Goal: Task Accomplishment & Management: Use online tool/utility

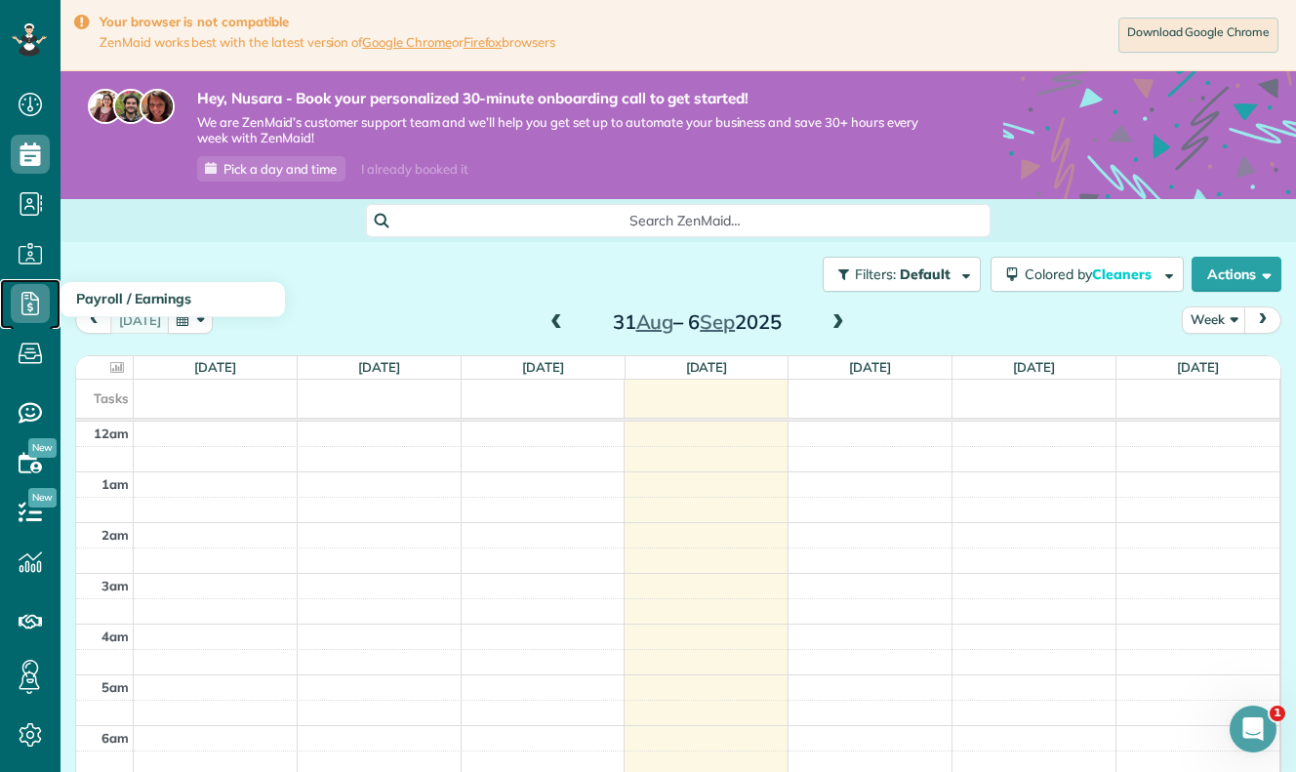
click at [29, 314] on use at bounding box center [30, 303] width 18 height 23
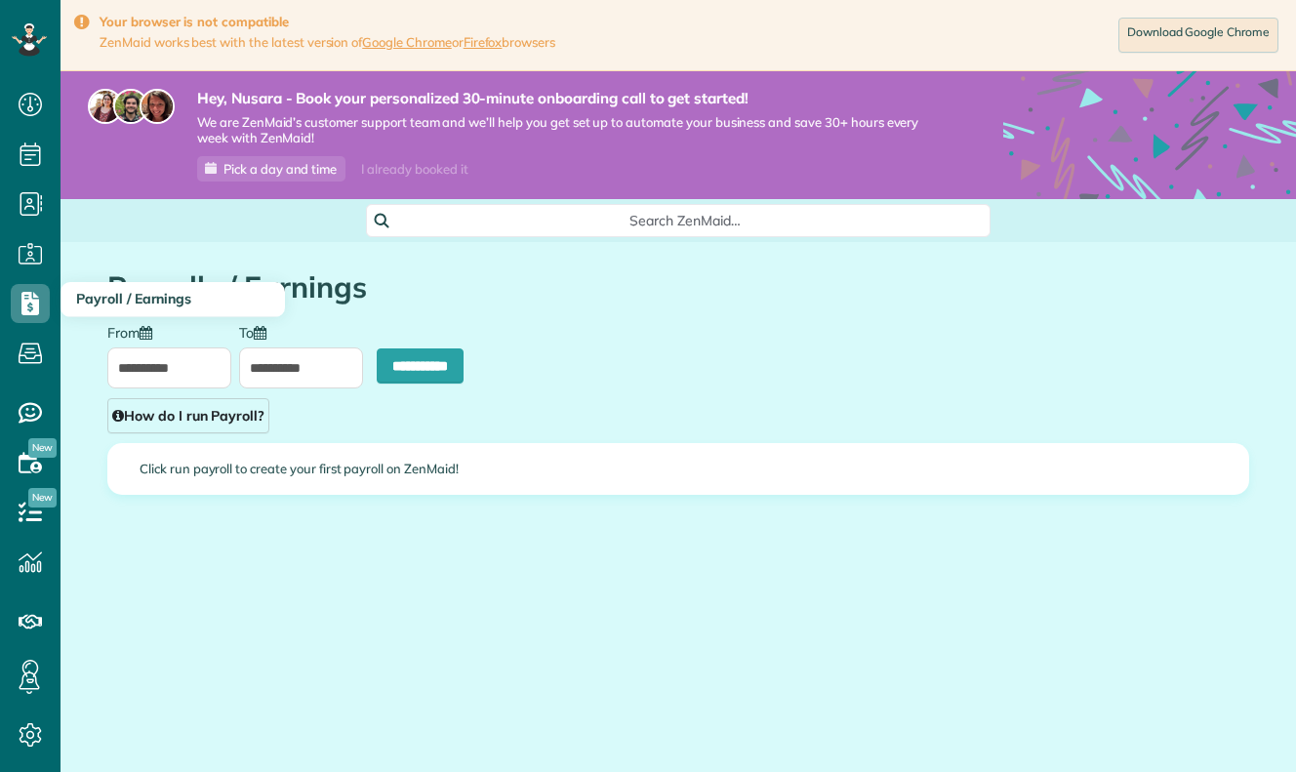
type input "**********"
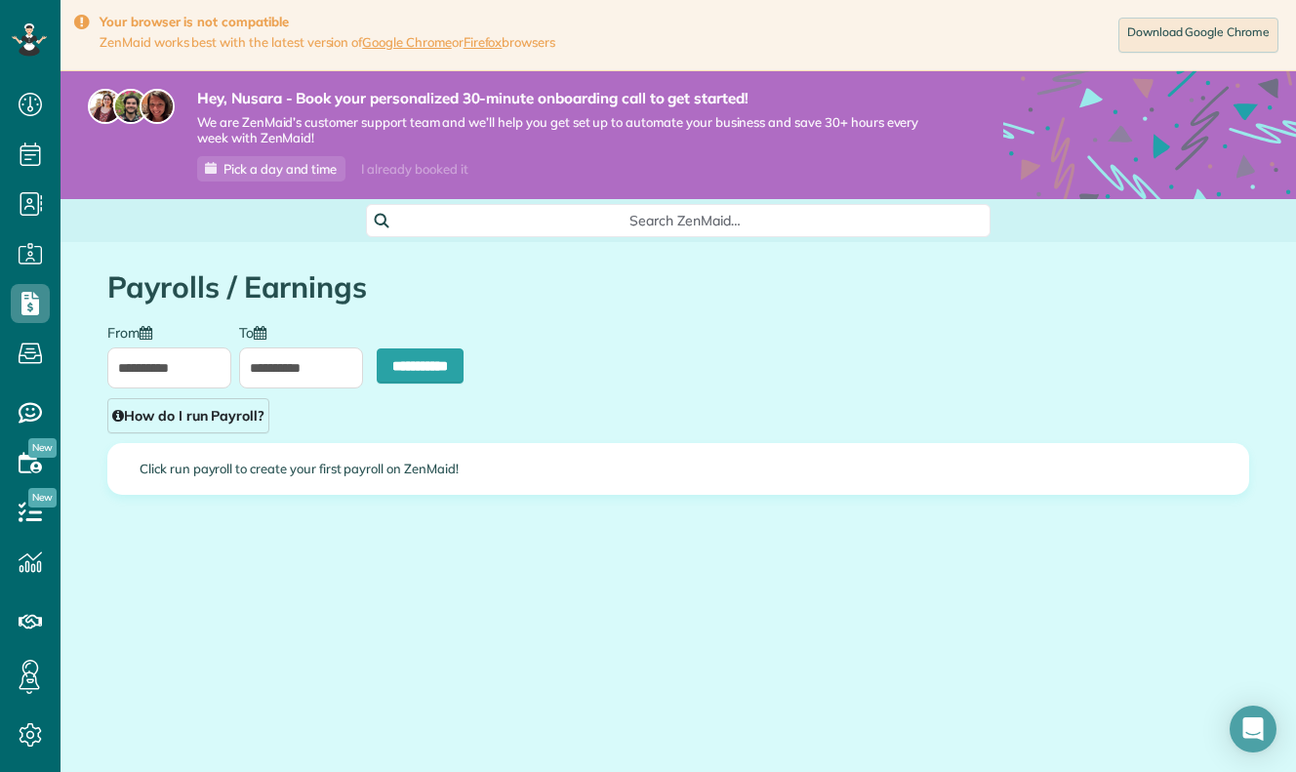
click at [253, 300] on h1 "Payrolls / Earnings" at bounding box center [677, 287] width 1141 height 32
click at [1241, 759] on main "Your browser is not compatible ZenMaid works best with the latest version of Go…" at bounding box center [677, 386] width 1235 height 772
click at [1245, 721] on icon "Open Intercom Messenger" at bounding box center [1250, 726] width 32 height 32
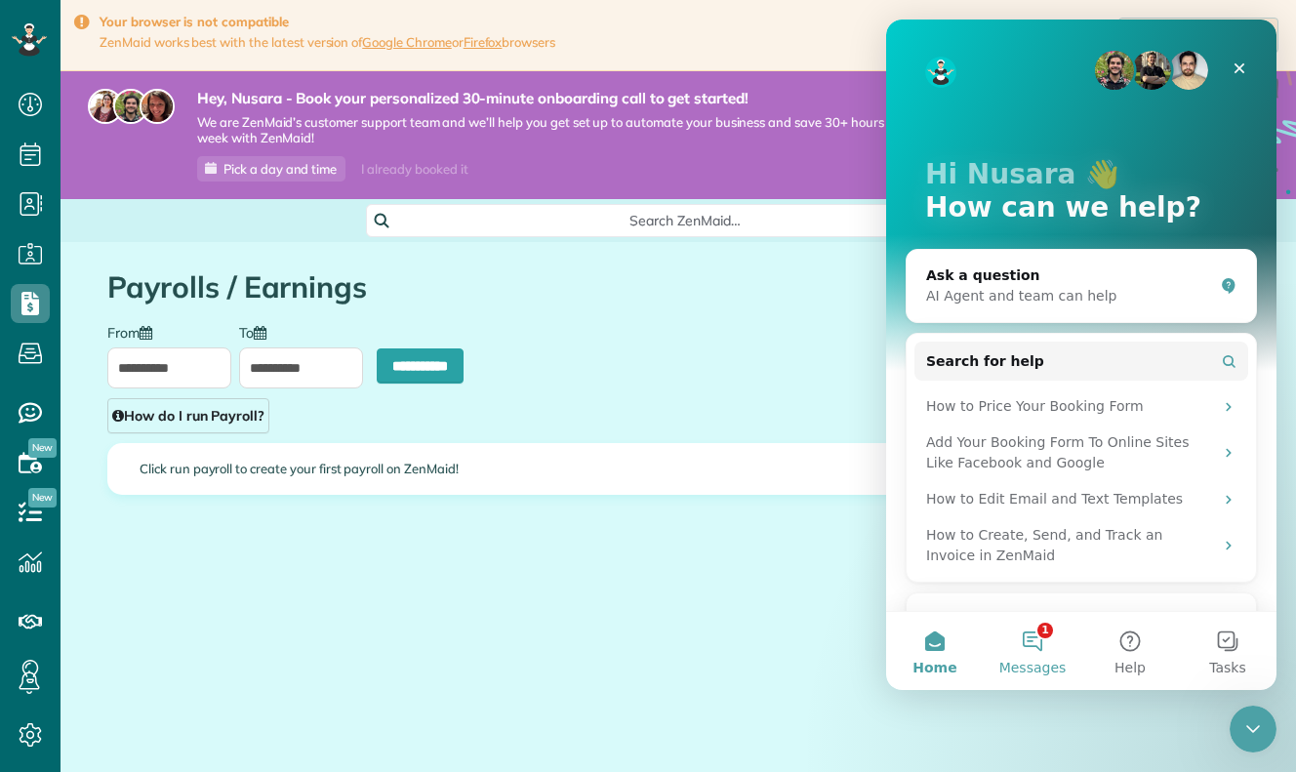
click at [1022, 630] on button "1 Messages" at bounding box center [1032, 651] width 98 height 78
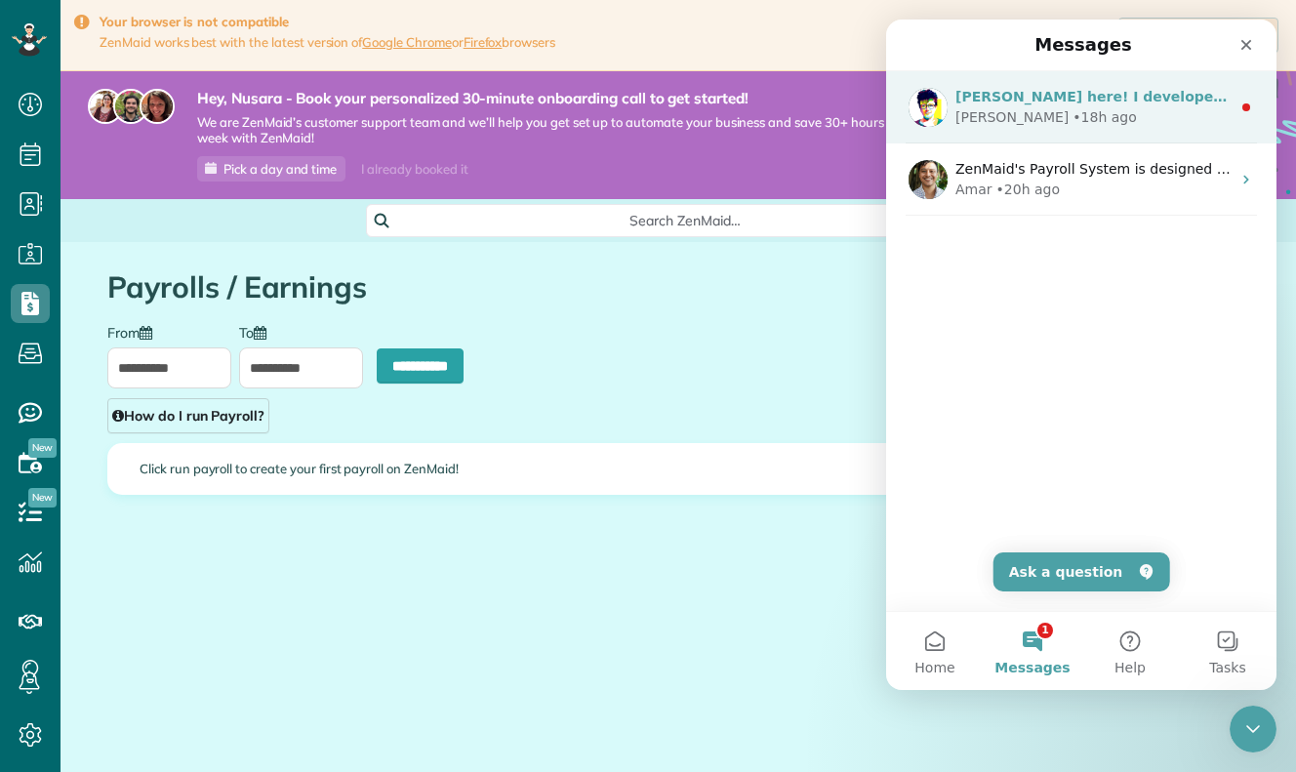
click at [995, 126] on div "Alexandre" at bounding box center [1011, 117] width 113 height 20
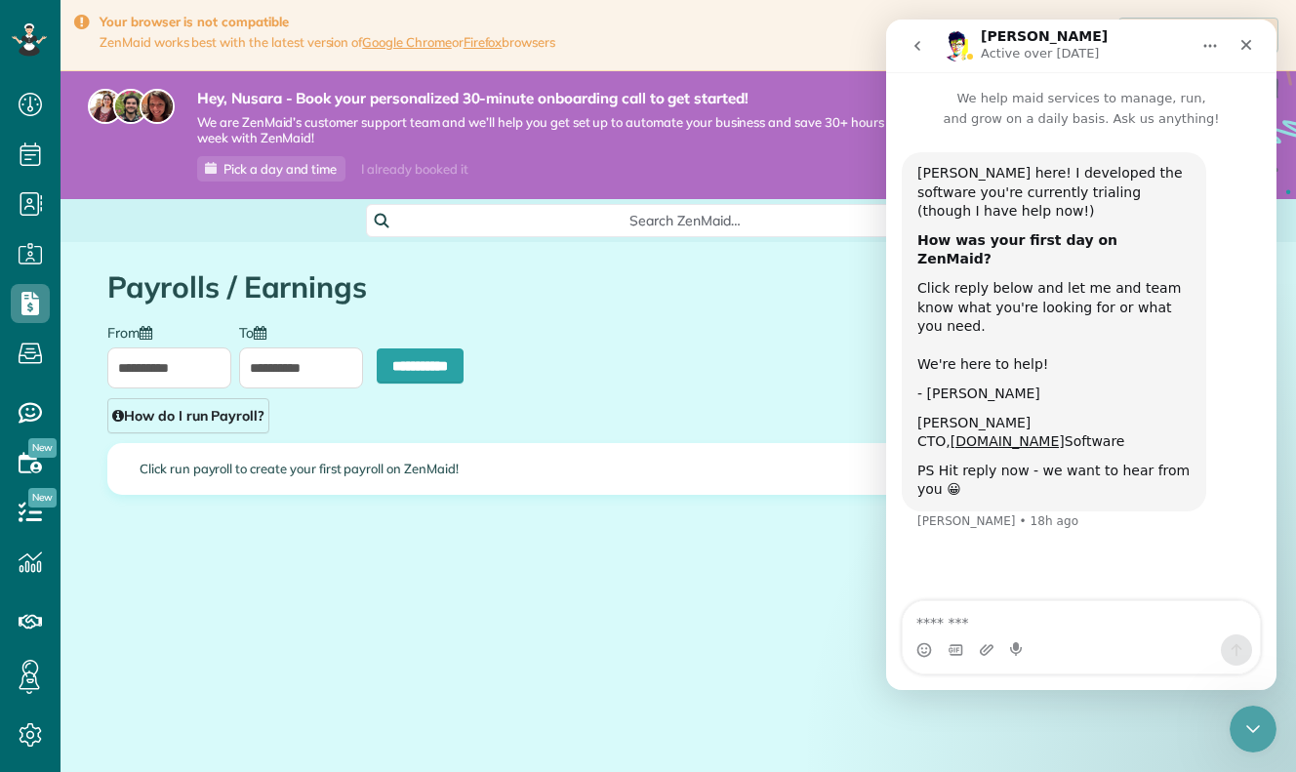
click at [1016, 616] on textarea "Message…" at bounding box center [1080, 617] width 357 height 33
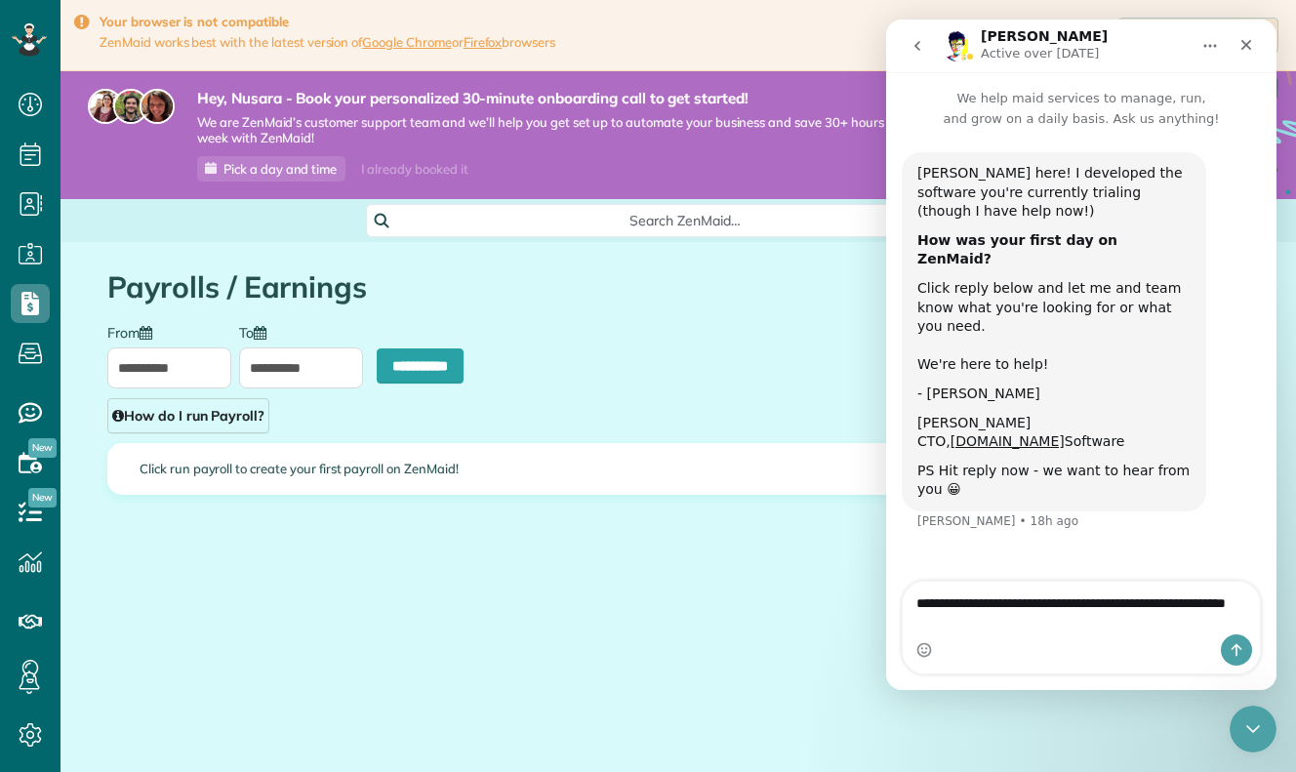
type textarea "**********"
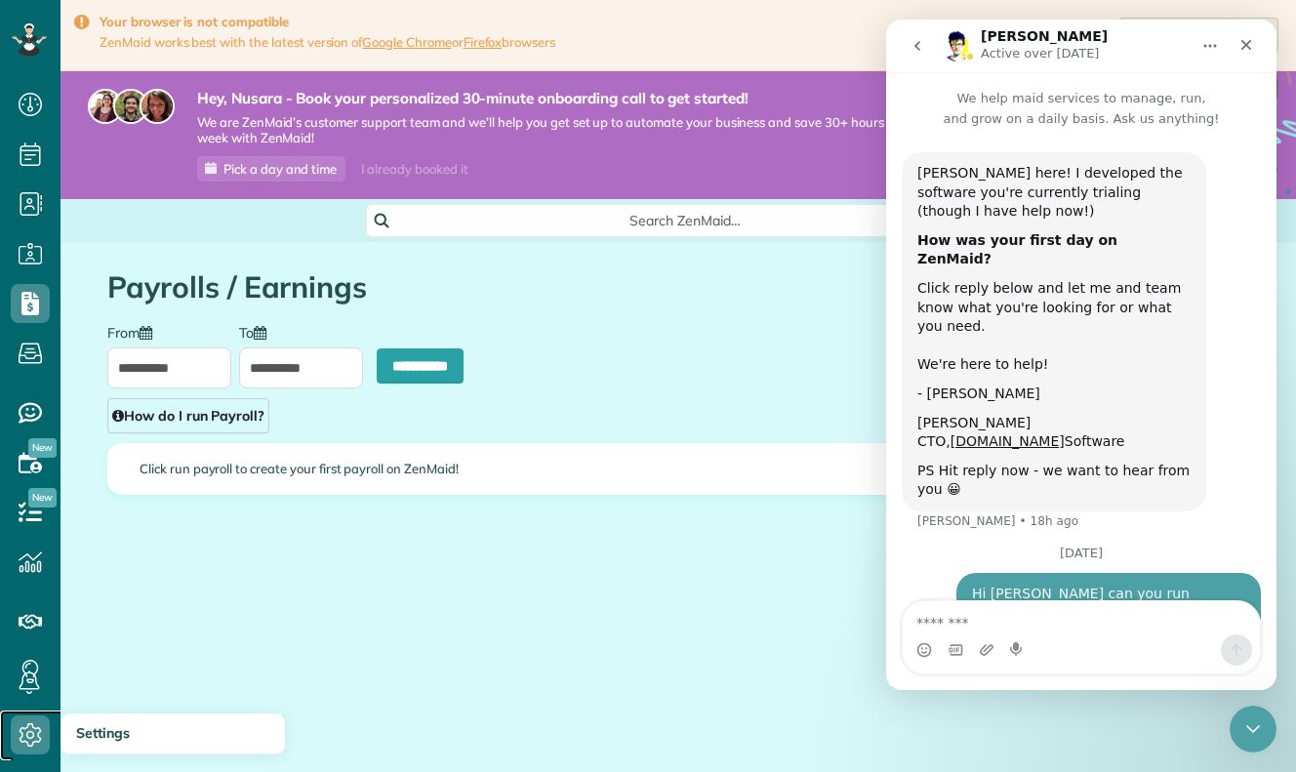
click at [32, 720] on icon at bounding box center [30, 734] width 39 height 39
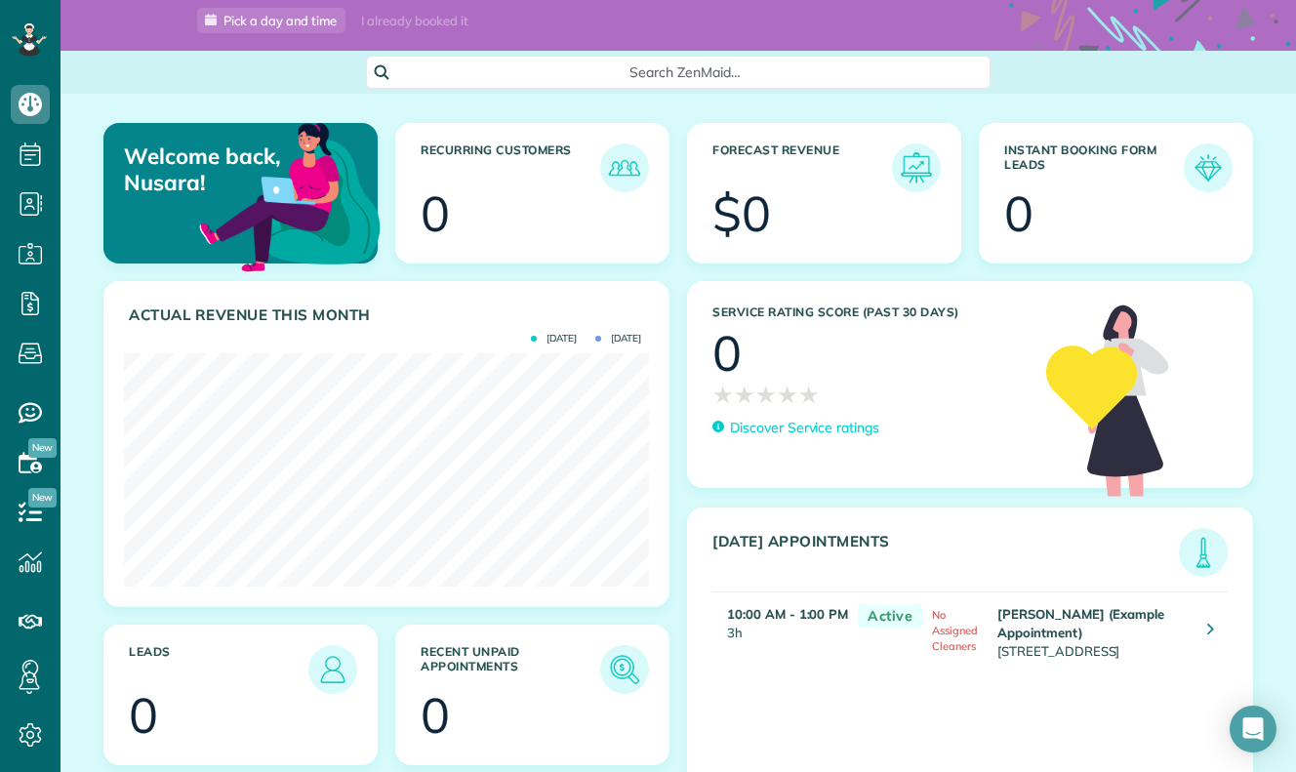
scroll to position [253, 0]
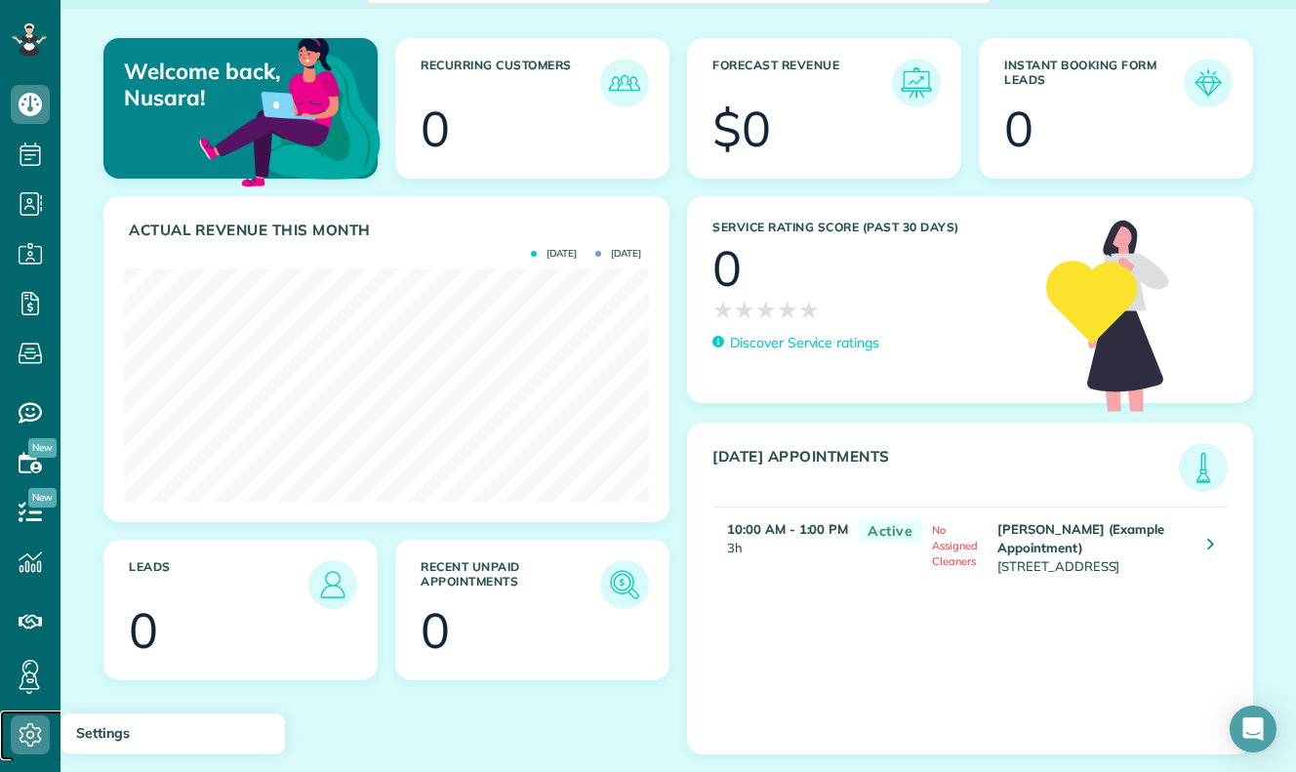
click at [12, 730] on icon at bounding box center [30, 734] width 39 height 39
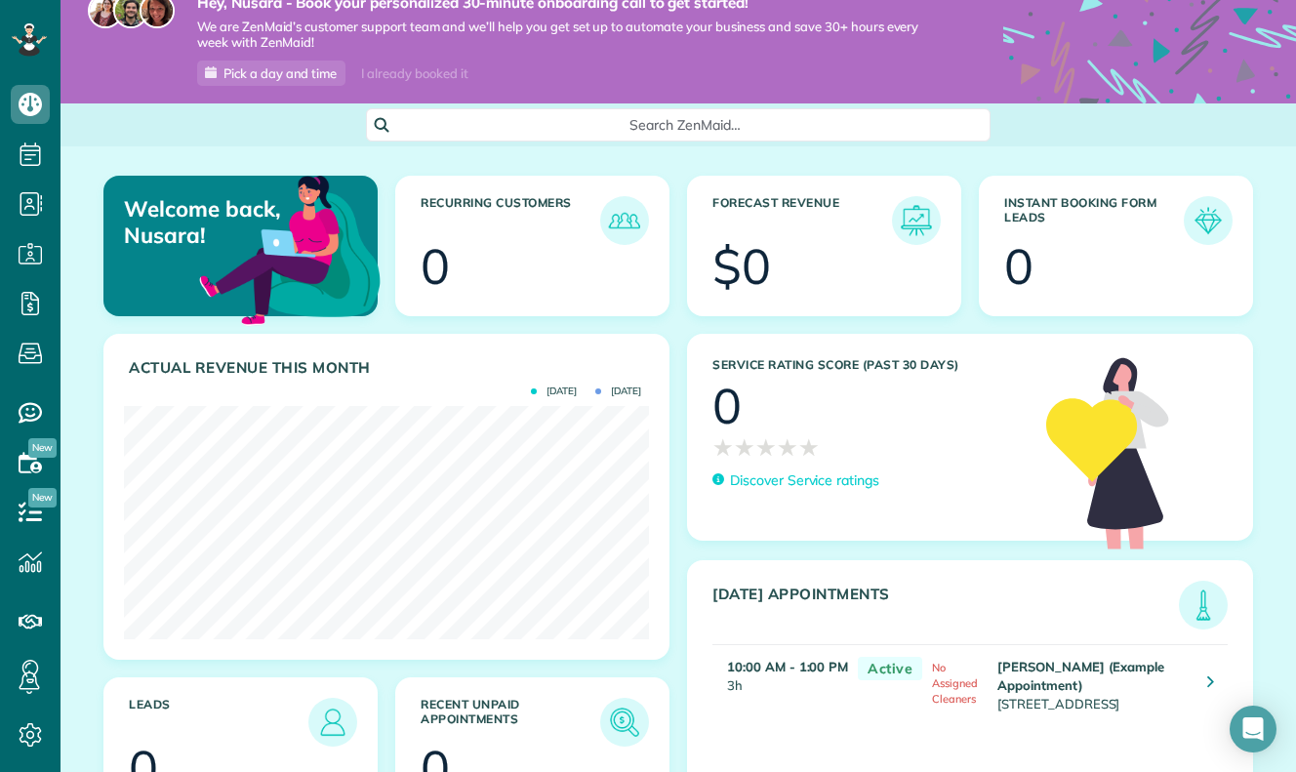
scroll to position [99, 0]
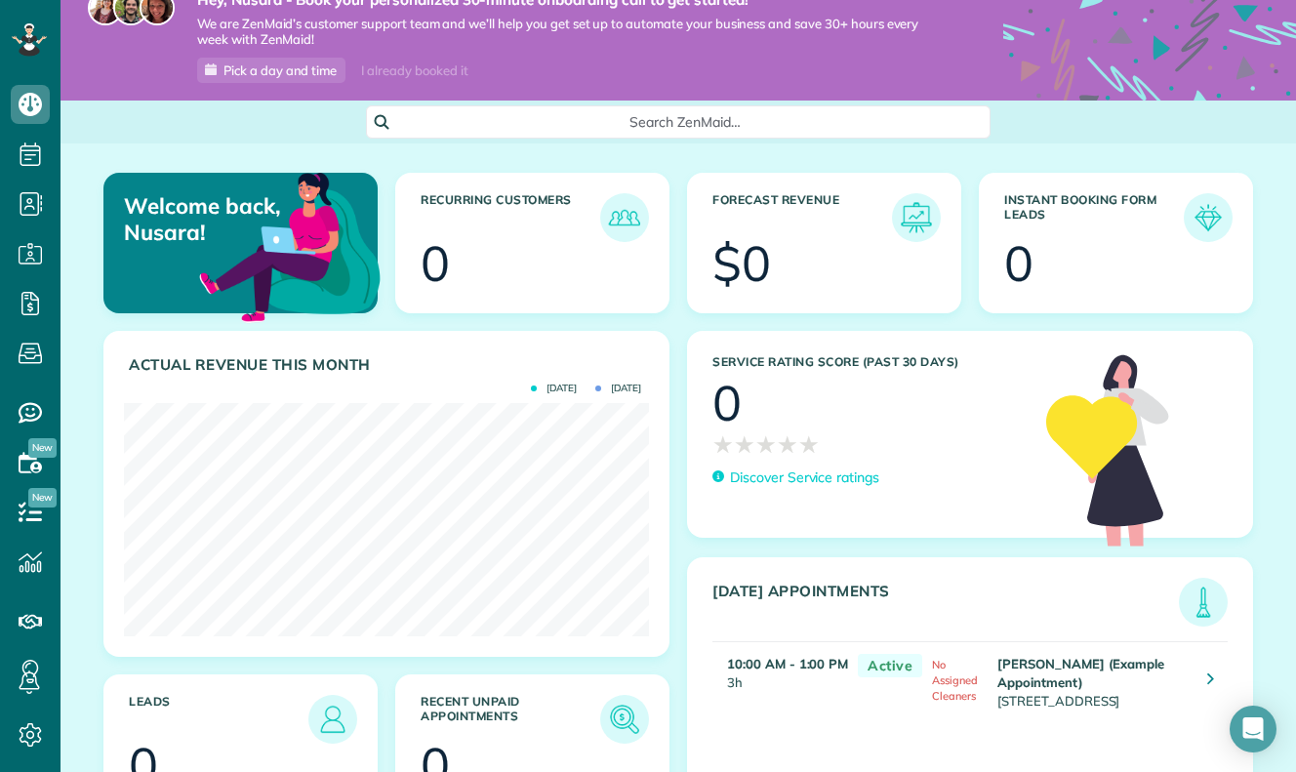
click at [488, 278] on div at bounding box center [551, 266] width 186 height 49
click at [898, 534] on div "Service Rating score (past 30 days) 0 ★ ★ ★ ★ ★ ★ ★ ★ ★ ★ Discover Service rati…" at bounding box center [867, 439] width 358 height 215
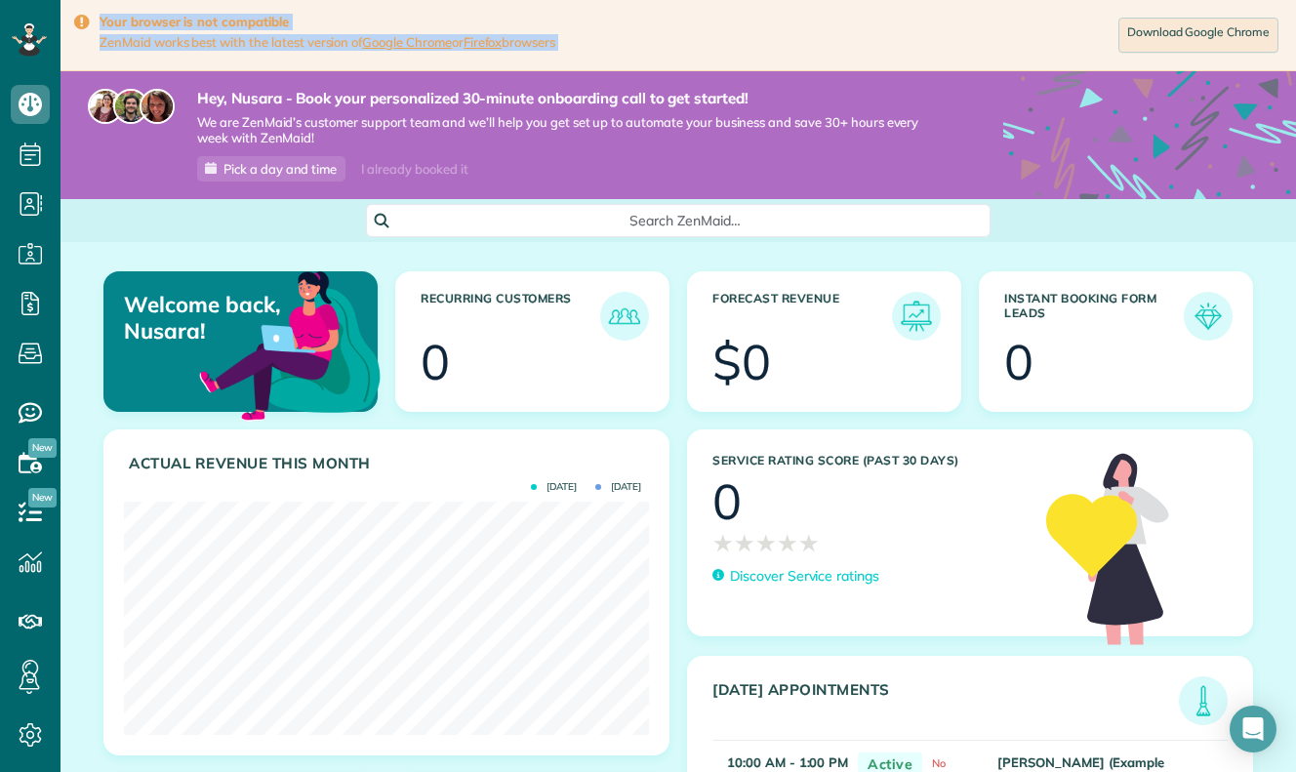
drag, startPoint x: 85, startPoint y: 21, endPoint x: 73, endPoint y: 113, distance: 92.4
click at [73, 113] on main "Your browser is not compatible ZenMaid works best with the latest version of Go…" at bounding box center [677, 386] width 1235 height 772
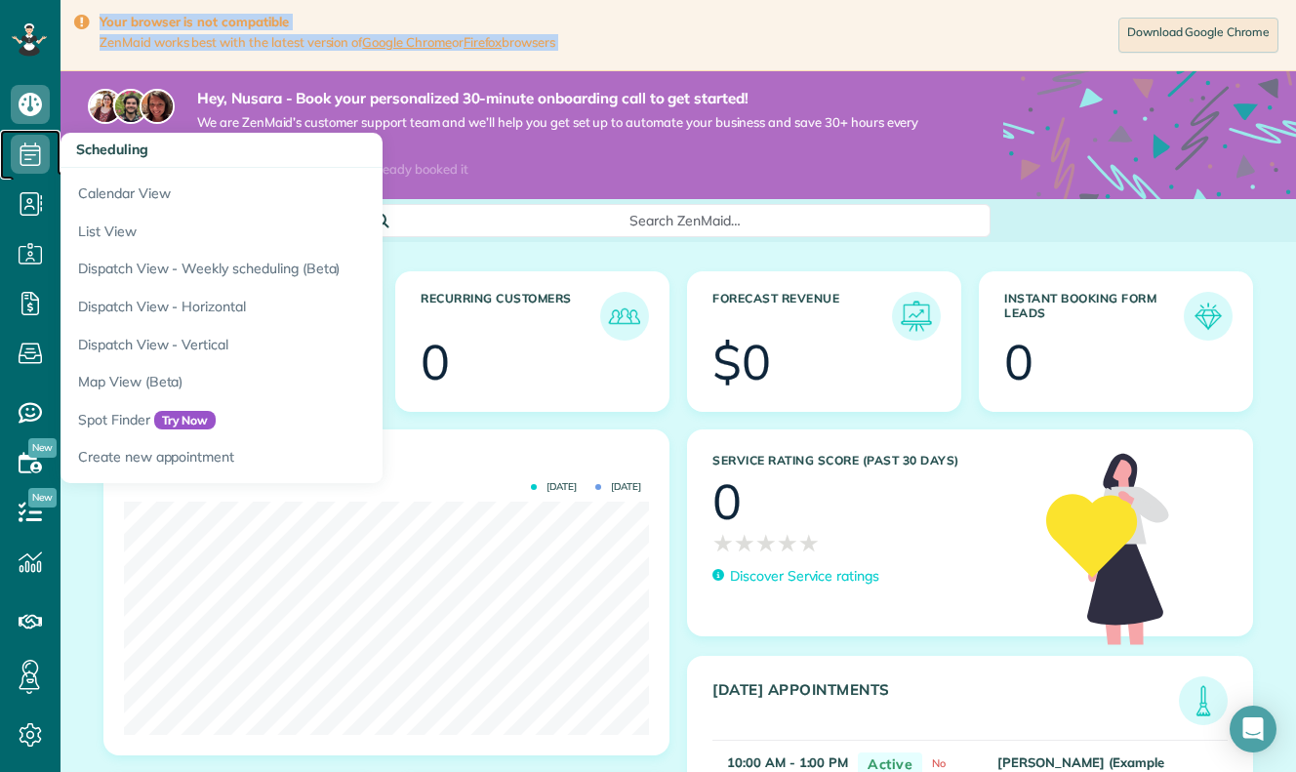
click at [22, 146] on use at bounding box center [30, 153] width 20 height 23
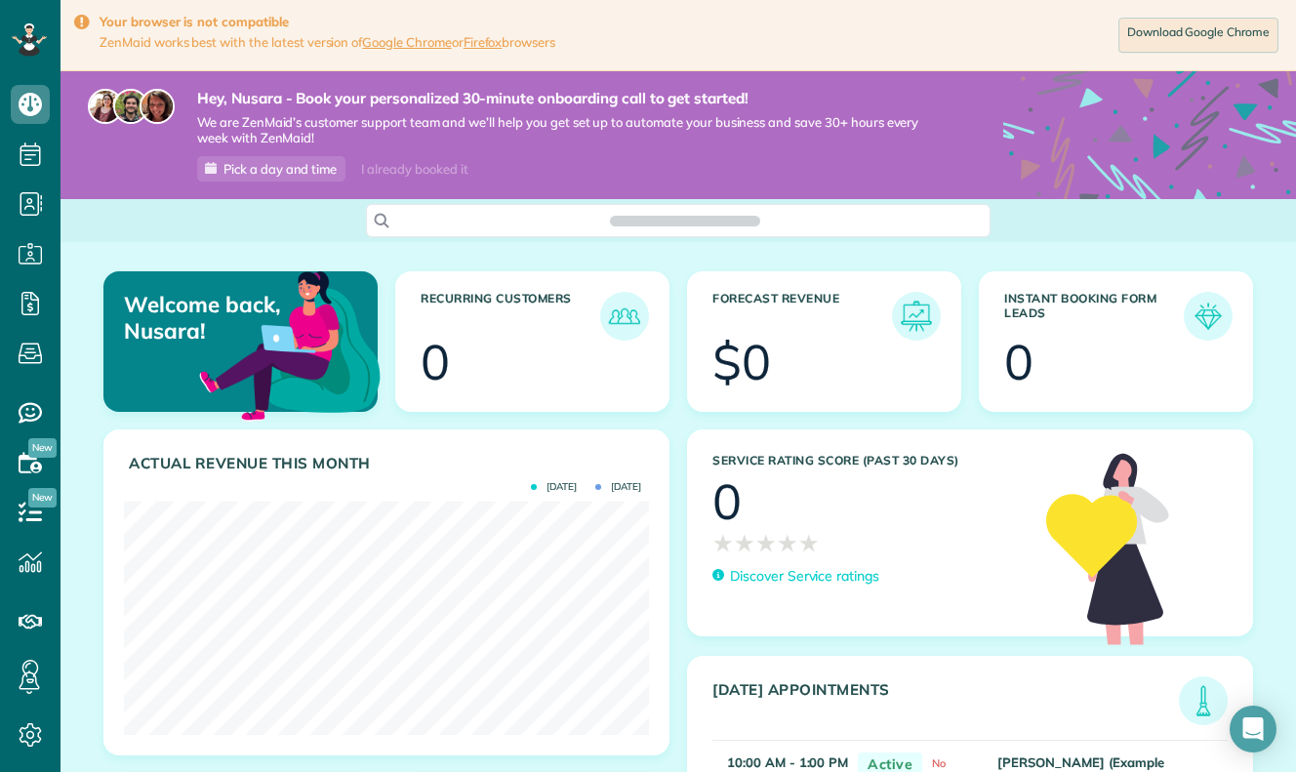
scroll to position [253, 0]
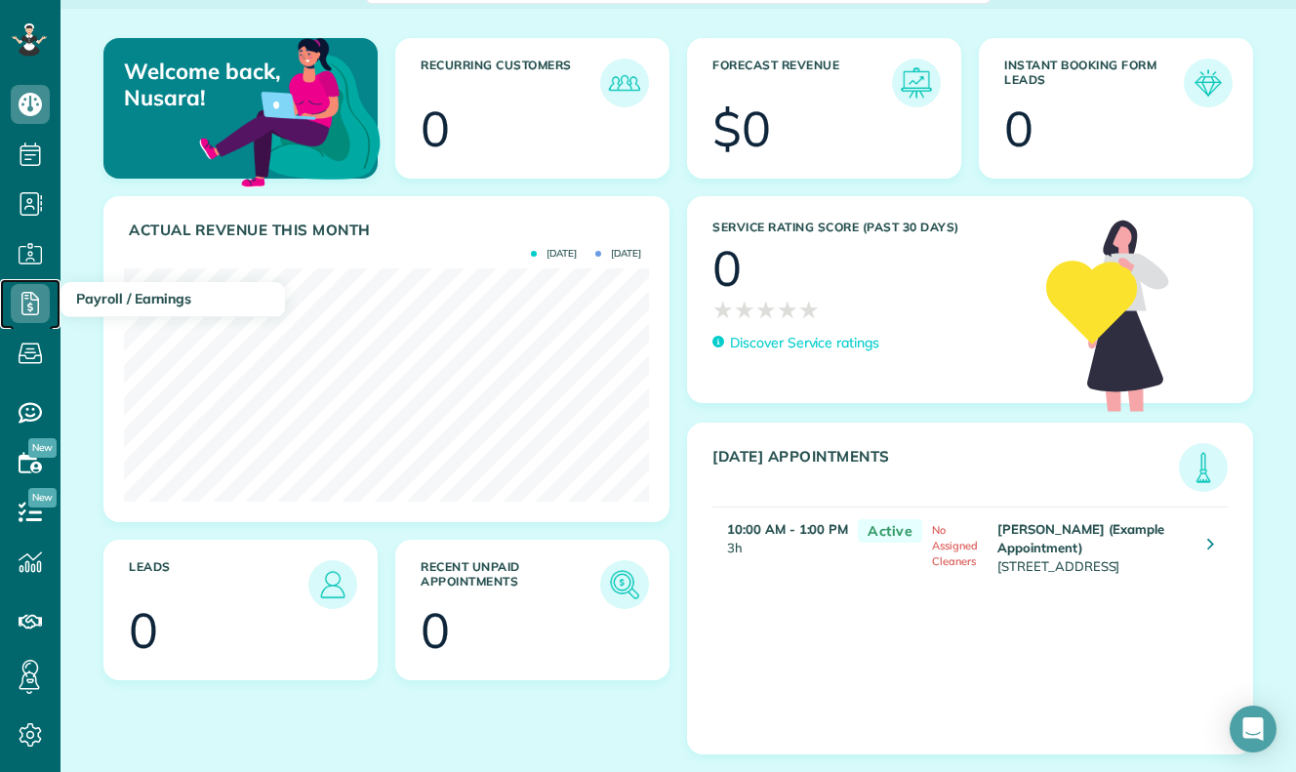
click at [21, 324] on span "Payroll / Earnings" at bounding box center [30, 323] width 39 height 1
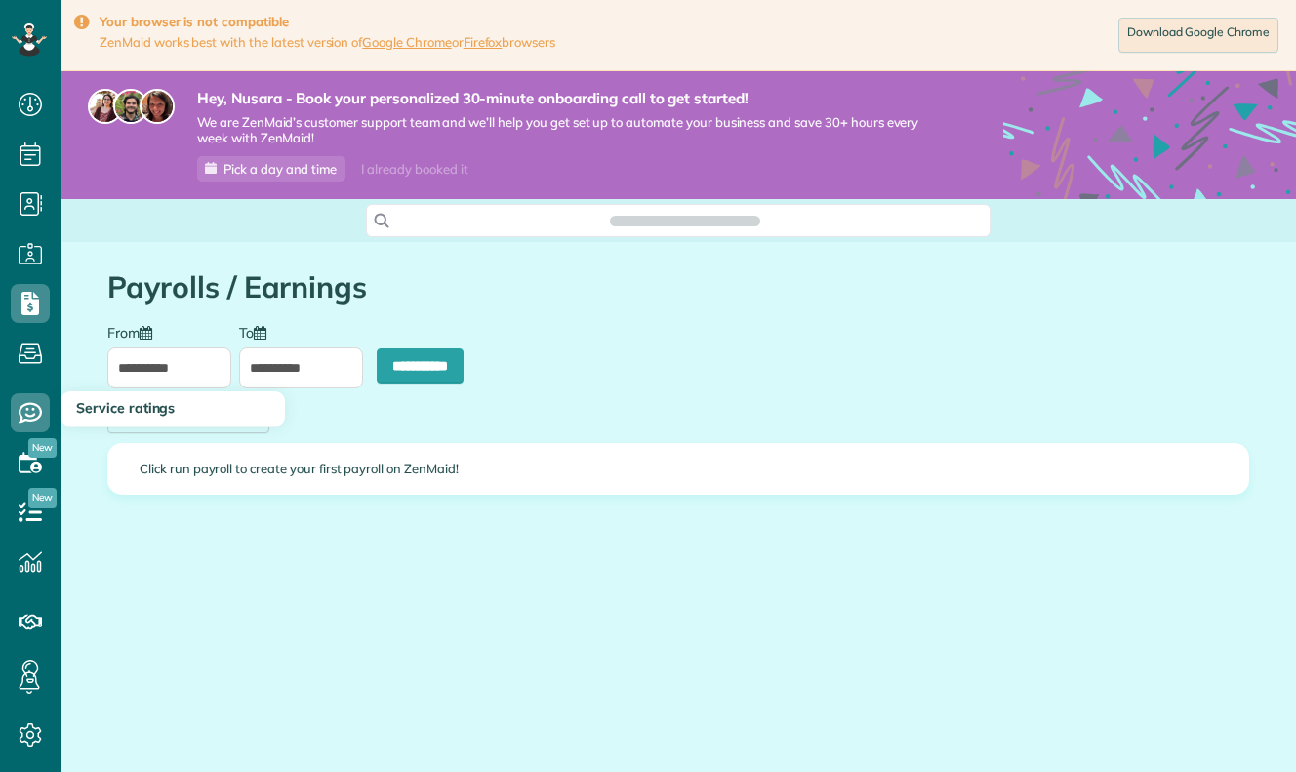
scroll to position [9, 9]
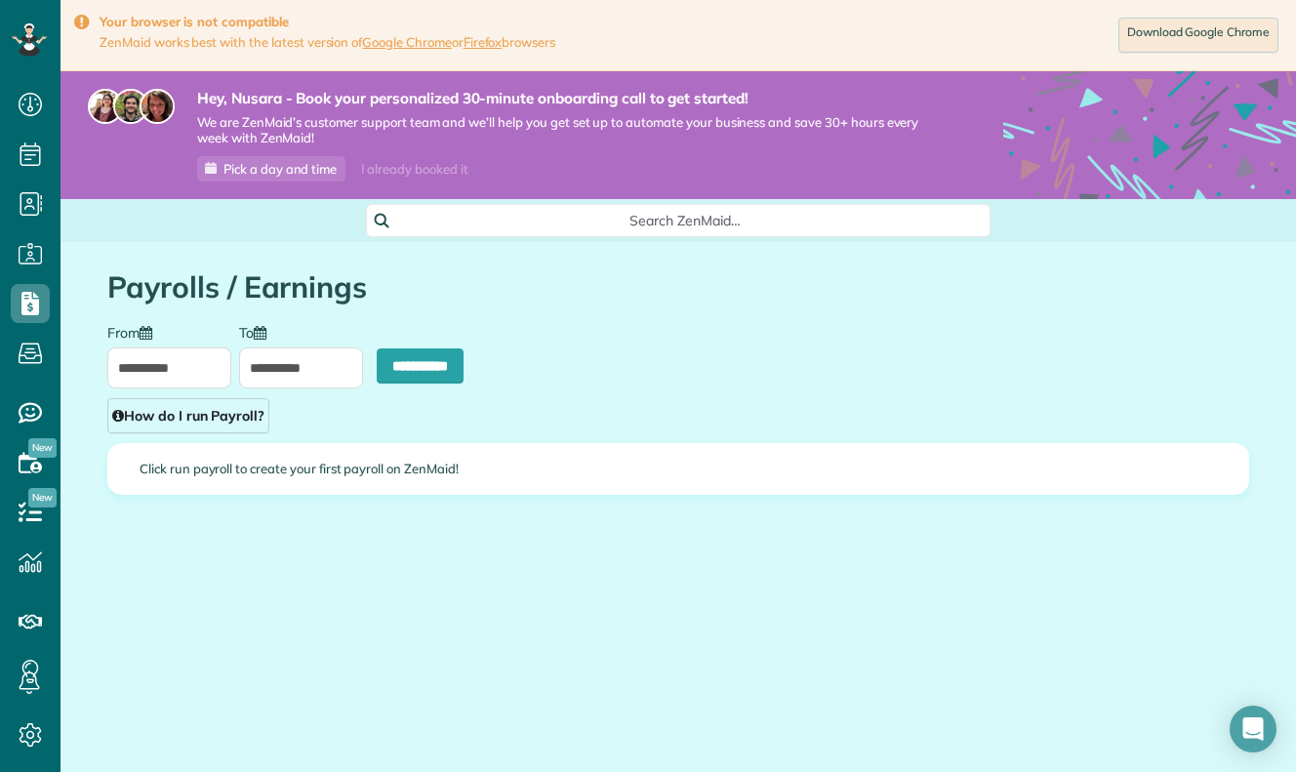
type input "**********"
click at [18, 497] on icon at bounding box center [30, 512] width 39 height 39
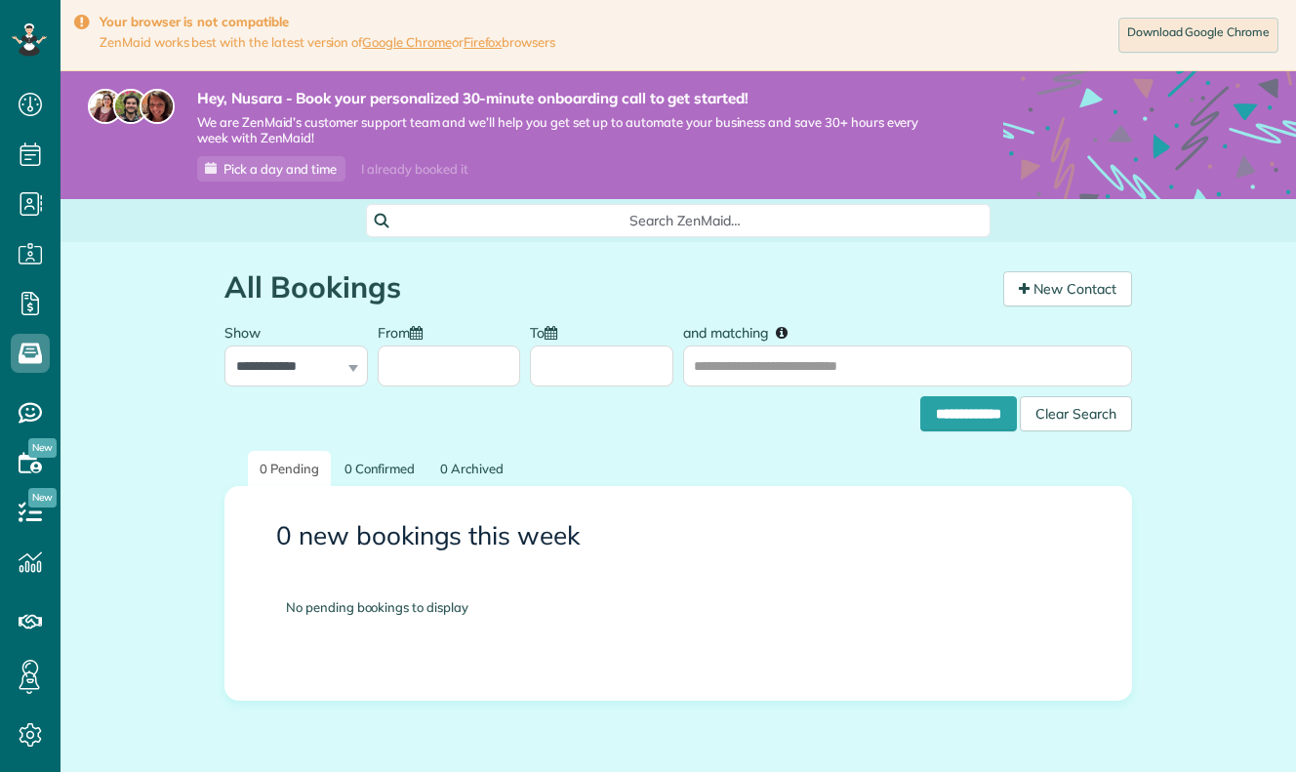
scroll to position [9, 9]
click at [359, 380] on select "**********" at bounding box center [295, 365] width 143 height 41
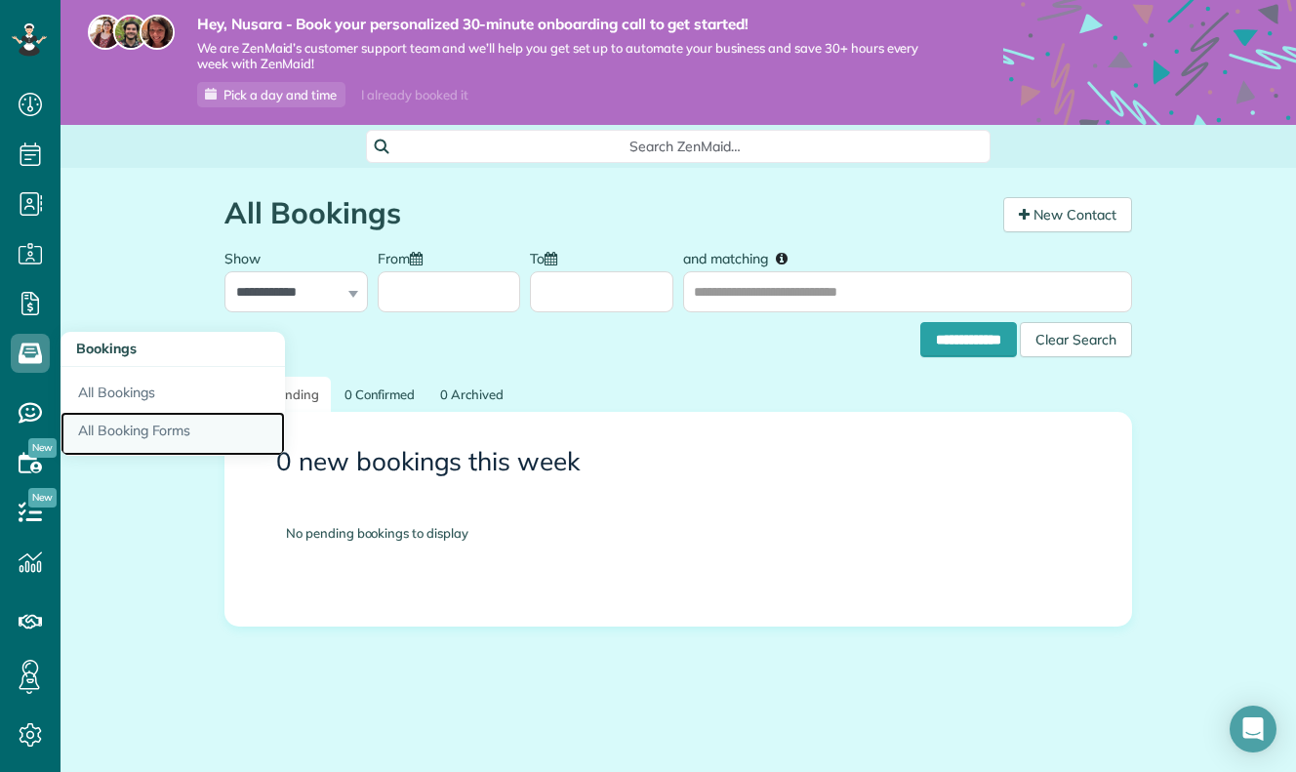
click at [129, 432] on link "All Booking Forms" at bounding box center [172, 434] width 224 height 45
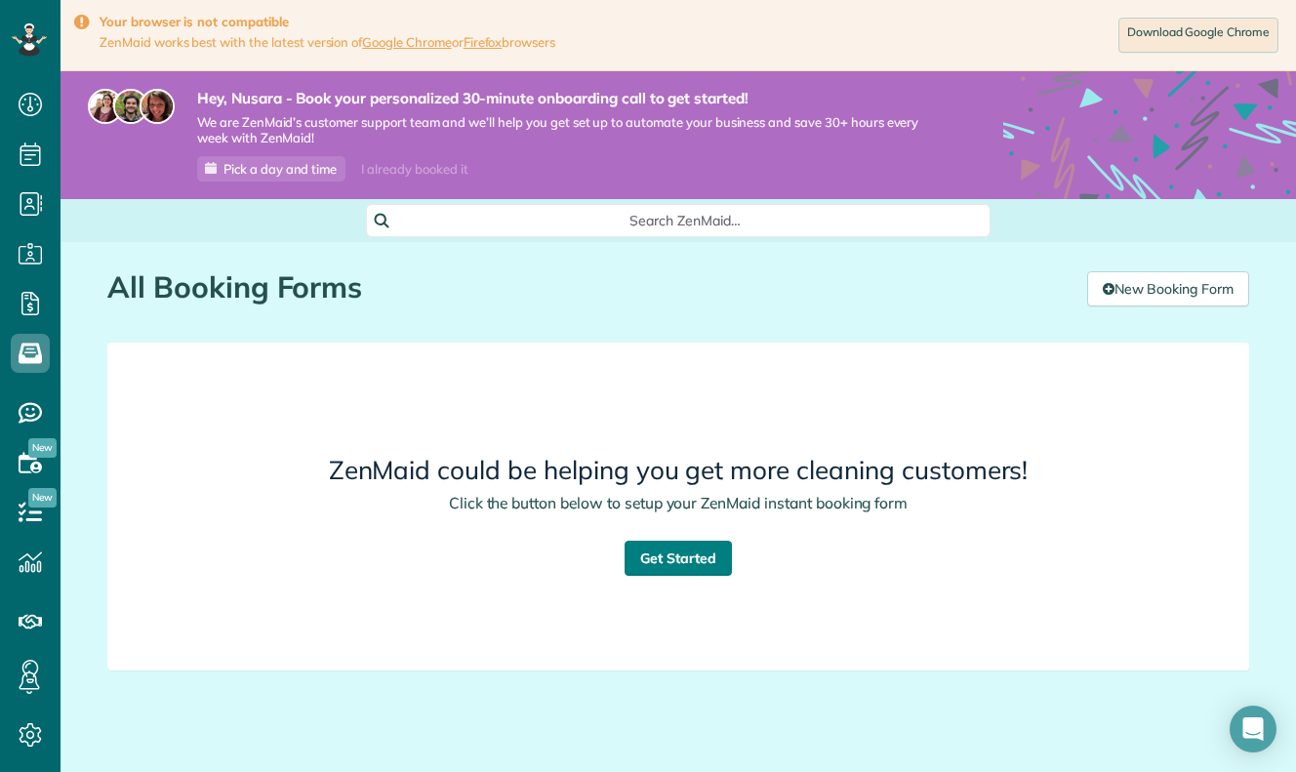
scroll to position [35, 0]
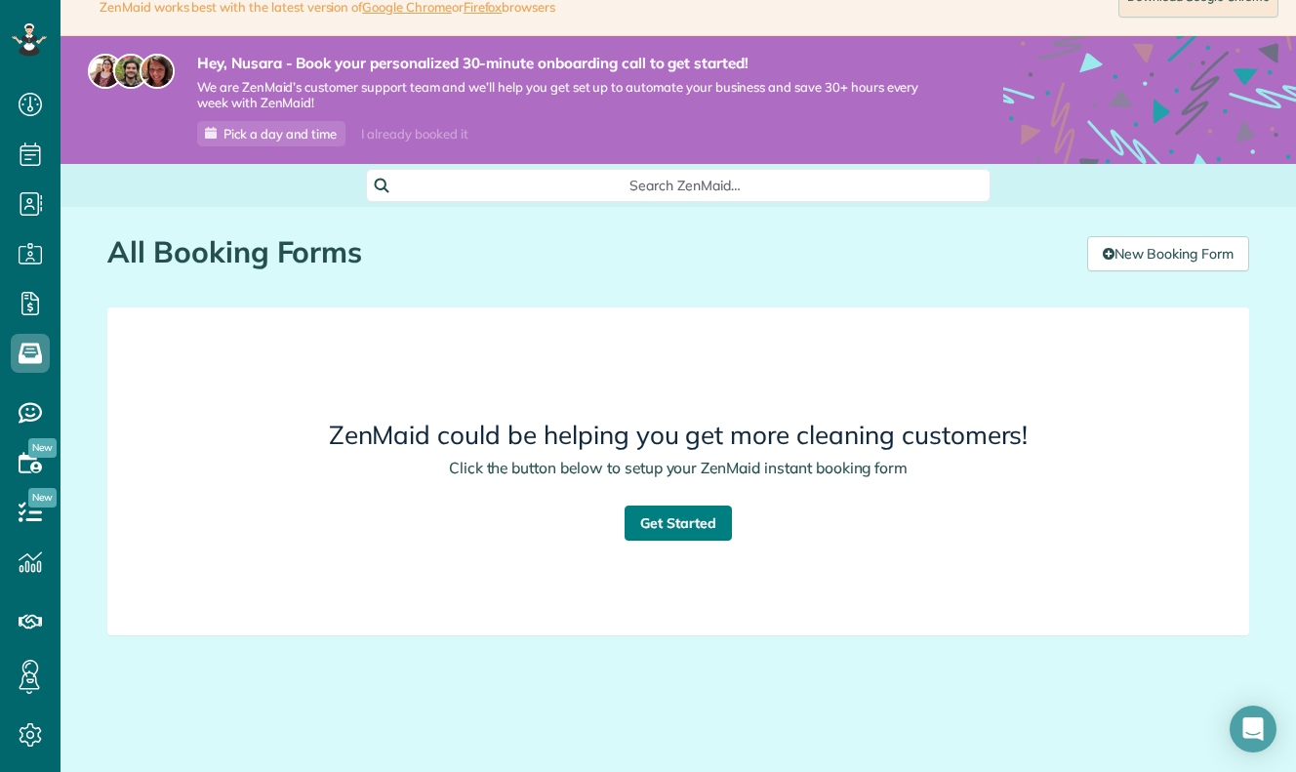
click at [639, 507] on link "Get Started" at bounding box center [677, 522] width 107 height 35
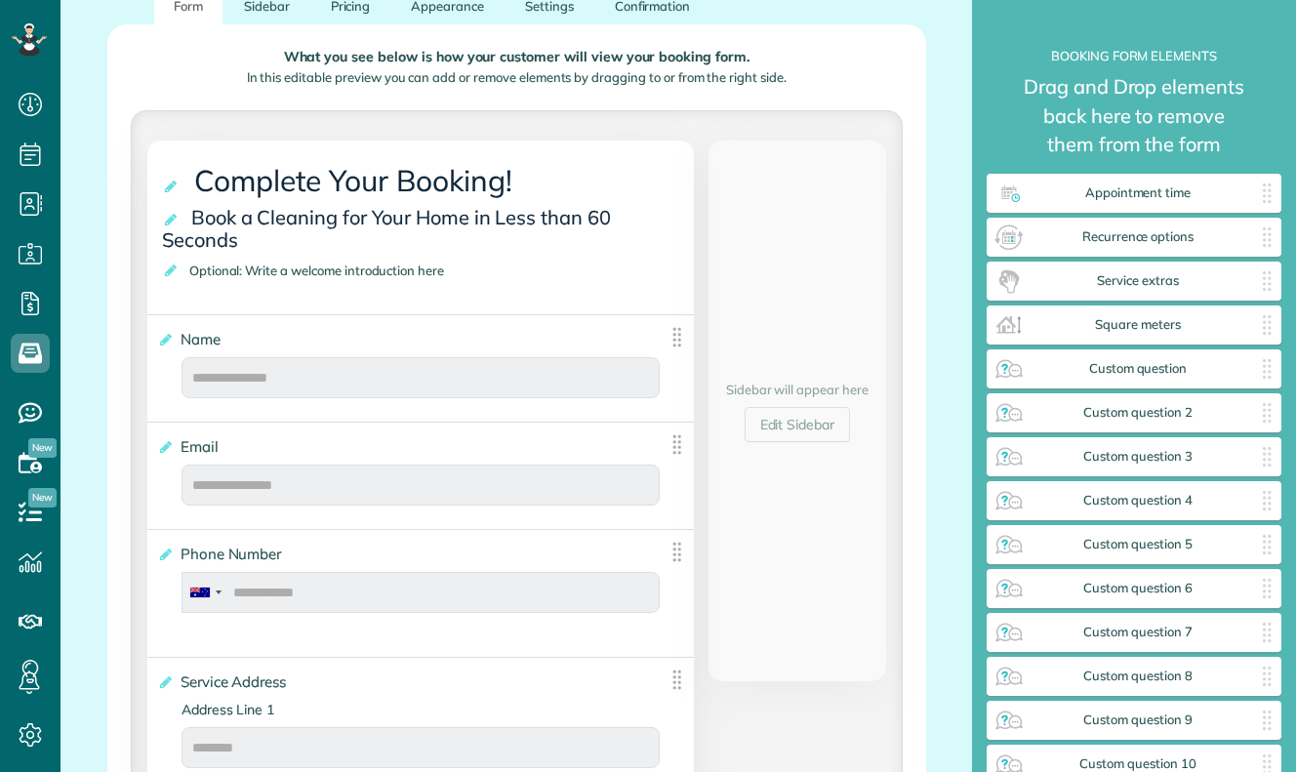
scroll to position [9, 1]
click at [202, 336] on span "Name" at bounding box center [205, 339] width 58 height 28
click at [0, 0] on input "****" at bounding box center [0, 0] width 0 height 0
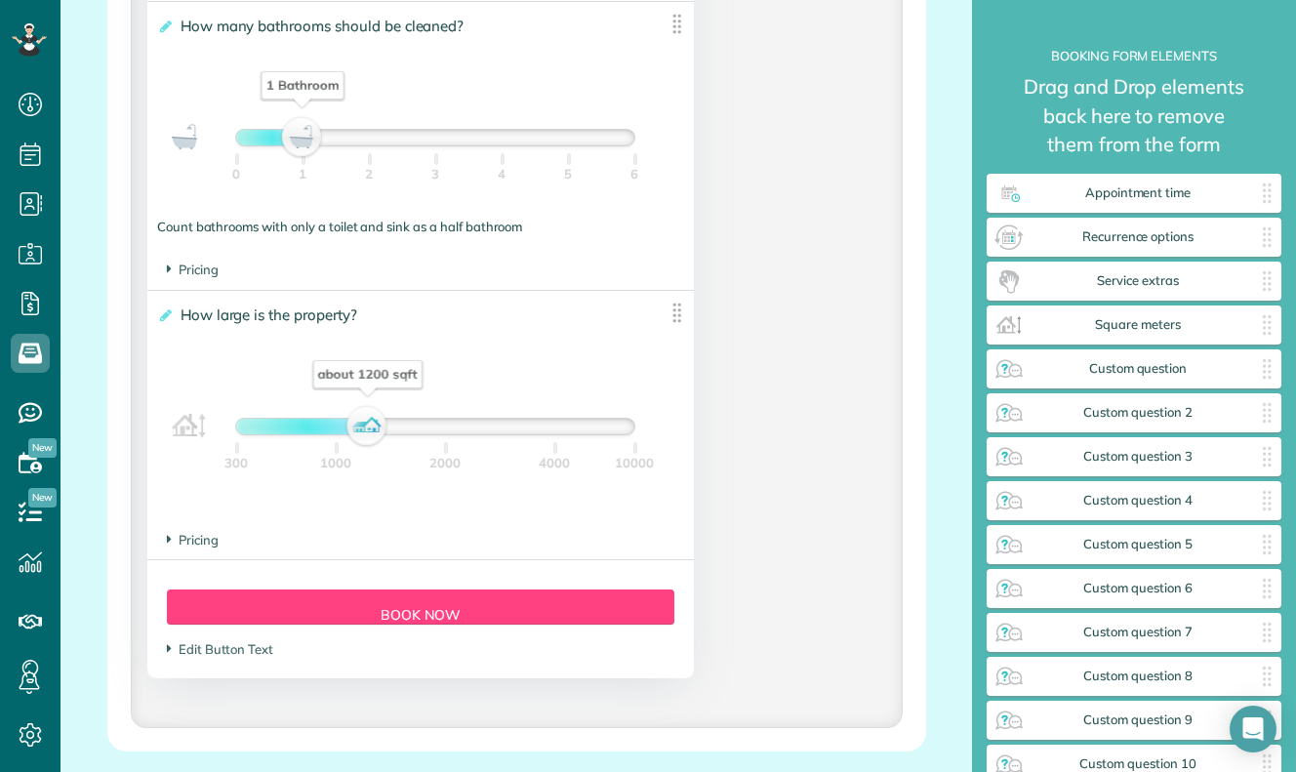
scroll to position [1850, 0]
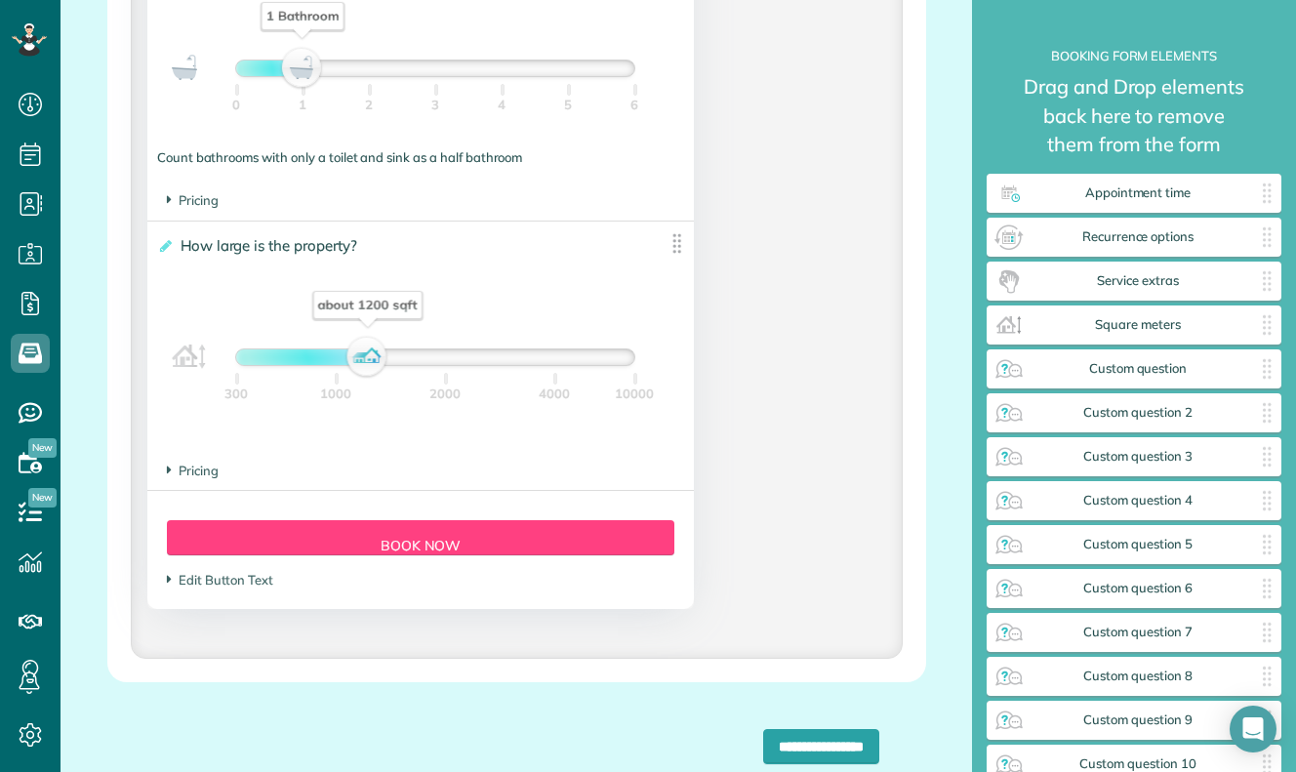
click at [171, 465] on footer "Pricing The base price per 100 sqft is $" at bounding box center [420, 471] width 546 height 38
click at [171, 467] on span "Pricing" at bounding box center [193, 470] width 52 height 16
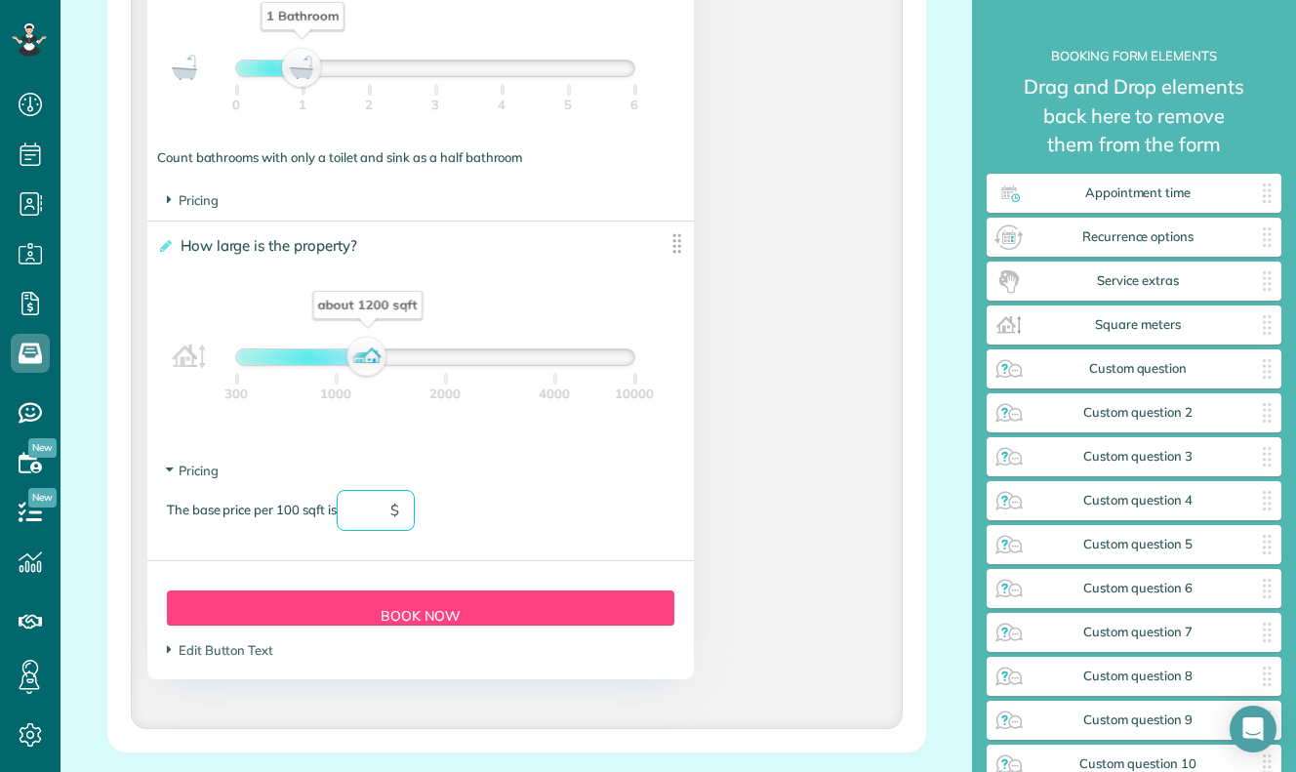
click at [356, 519] on input "text" at bounding box center [376, 510] width 78 height 41
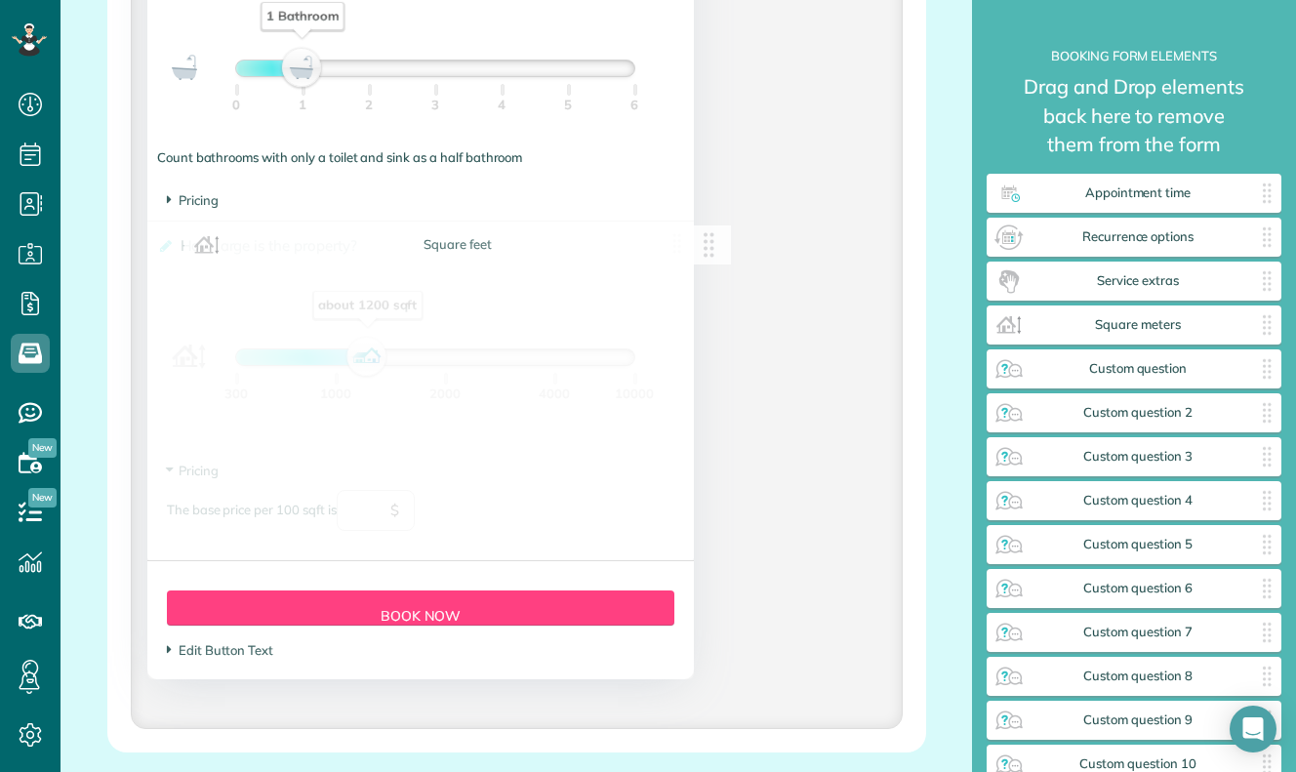
drag, startPoint x: 382, startPoint y: 519, endPoint x: 398, endPoint y: 519, distance: 15.6
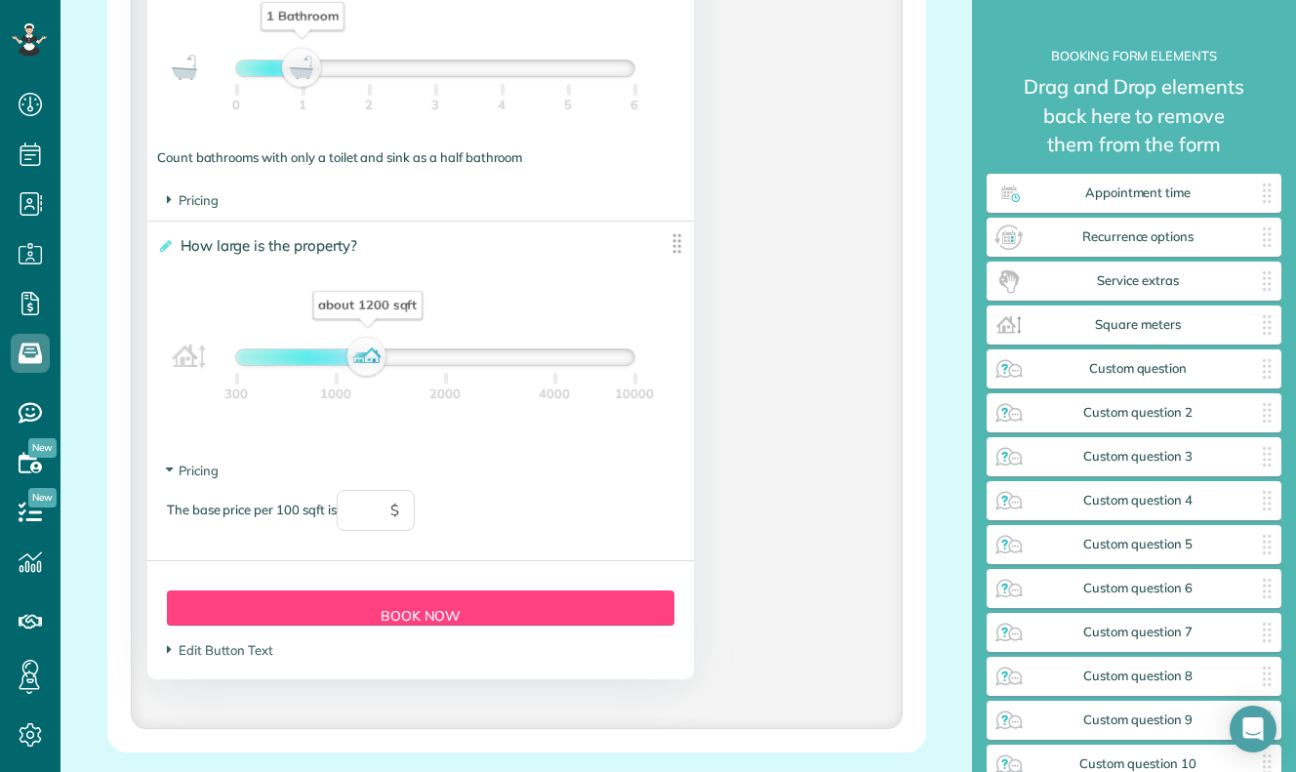
click at [319, 519] on div "The base price per 100 sqft is $" at bounding box center [420, 520] width 507 height 60
click at [414, 500] on input "text" at bounding box center [376, 510] width 78 height 41
type input "*"
click at [253, 658] on span "Edit Button Text" at bounding box center [220, 650] width 106 height 16
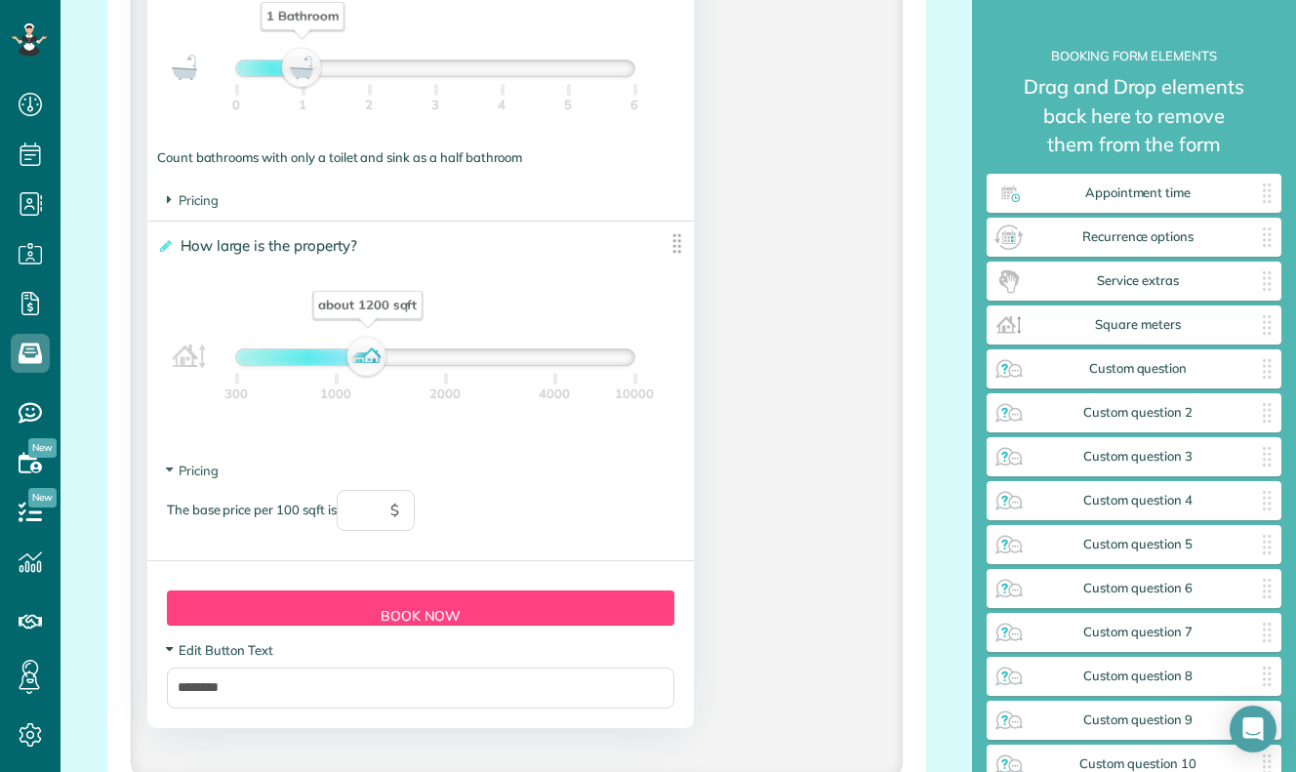
scroll to position [2127, 0]
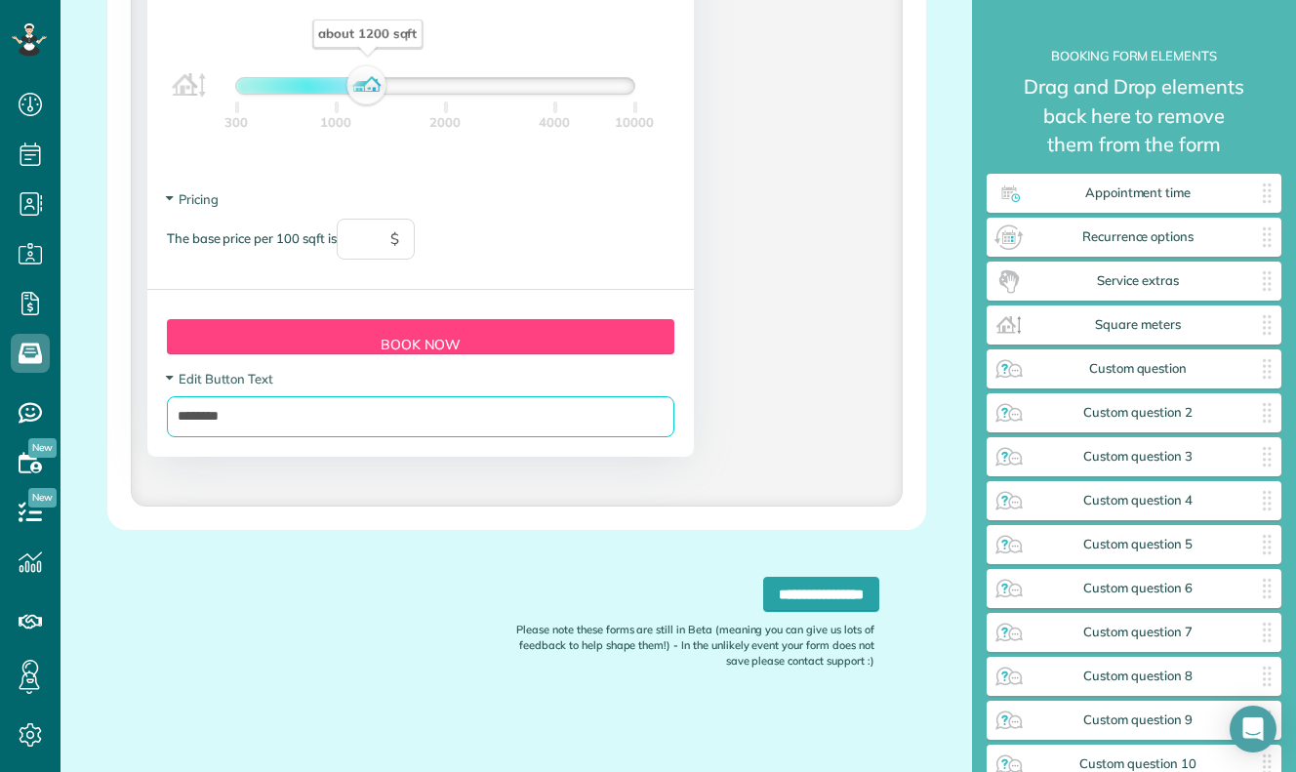
click at [243, 404] on input "********" at bounding box center [420, 416] width 507 height 41
click at [384, 333] on div "Form Button Preview Book Now" at bounding box center [420, 336] width 507 height 35
click at [221, 214] on section "Pricing The base price per 100 sqft is $" at bounding box center [420, 234] width 507 height 89
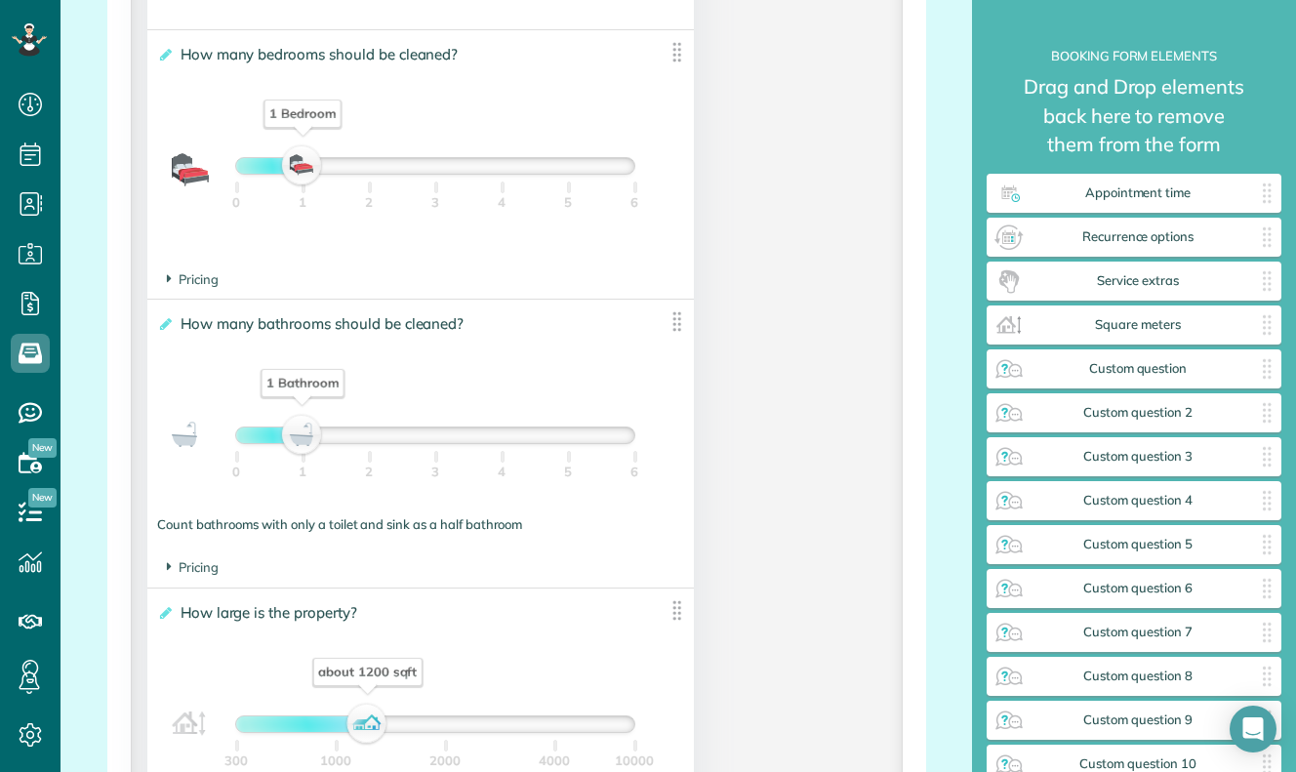
scroll to position [575, 0]
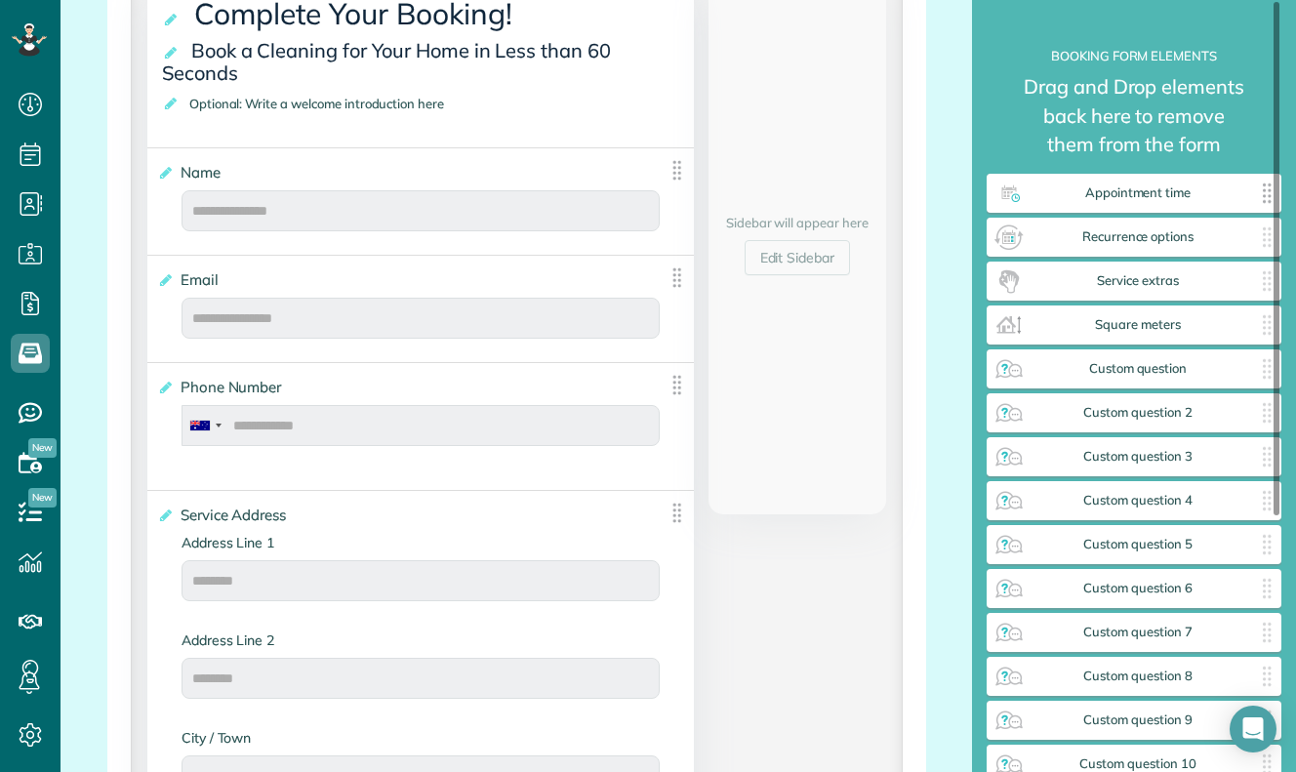
click at [1146, 203] on div "Appointment time ✕" at bounding box center [1133, 193] width 295 height 39
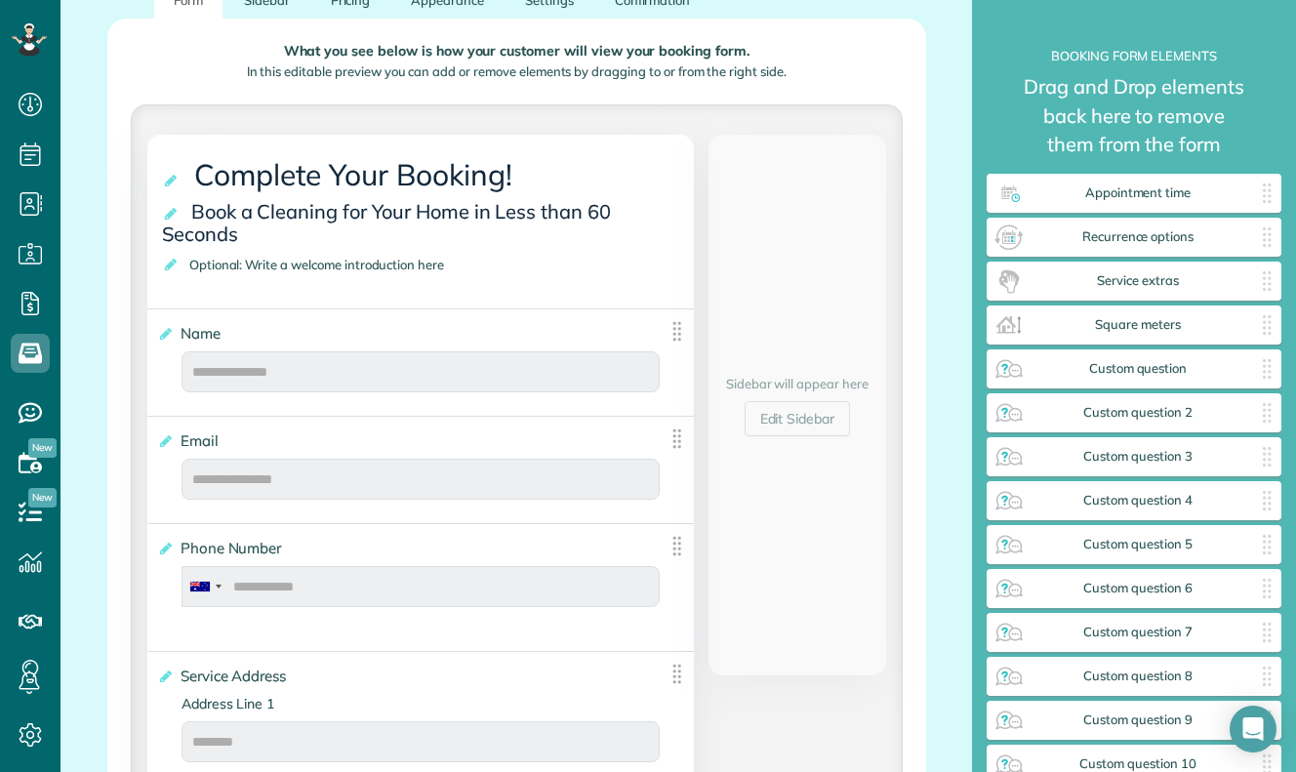
scroll to position [412, 0]
click at [748, 516] on div "Sidebar will appear here Edit Sidebar" at bounding box center [797, 407] width 178 height 540
